Goal: Information Seeking & Learning: Find specific fact

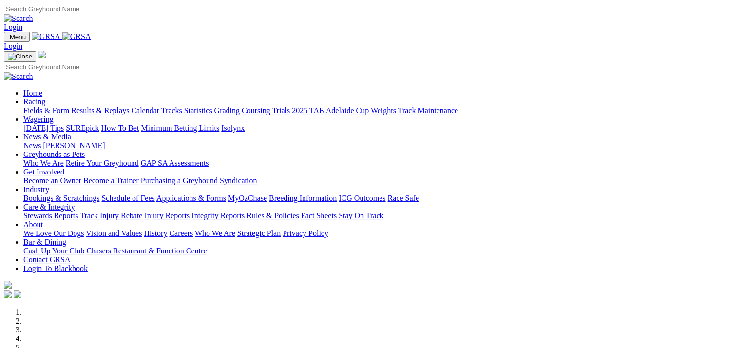
click at [182, 106] on link "Tracks" at bounding box center [171, 110] width 21 height 8
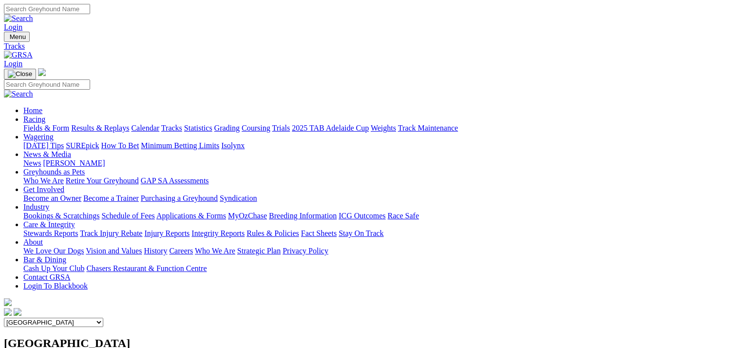
click at [212, 124] on link "Statistics" at bounding box center [198, 128] width 28 height 8
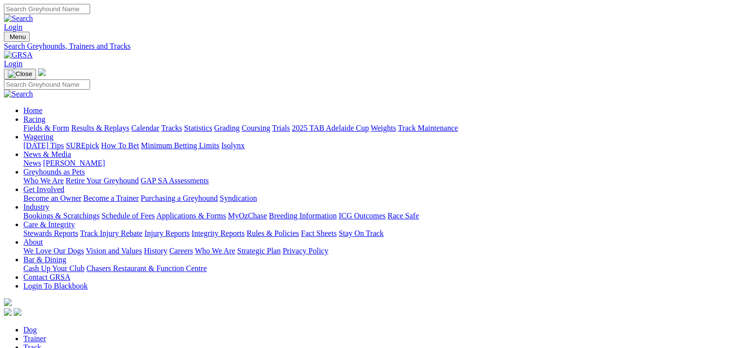
click at [41, 343] on link "Track" at bounding box center [32, 347] width 18 height 8
select select "angle-park"
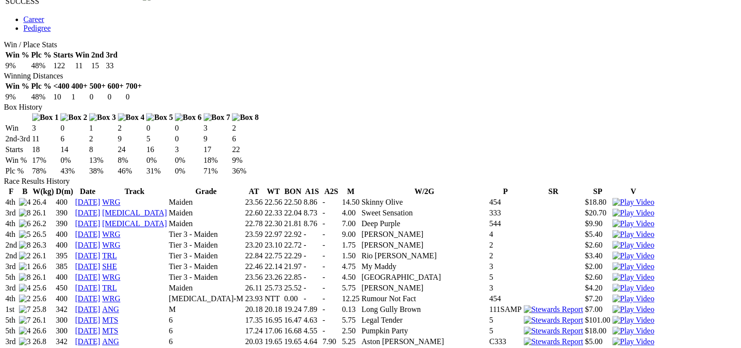
scroll to position [682, 0]
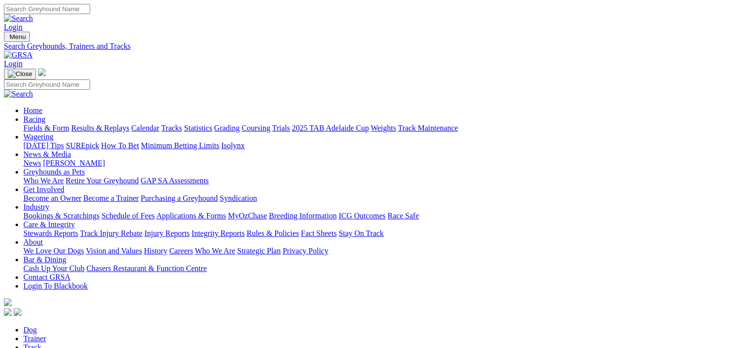
click at [41, 343] on link "Track" at bounding box center [32, 347] width 18 height 8
select select "angle-park"
